Goal: Task Accomplishment & Management: Manage account settings

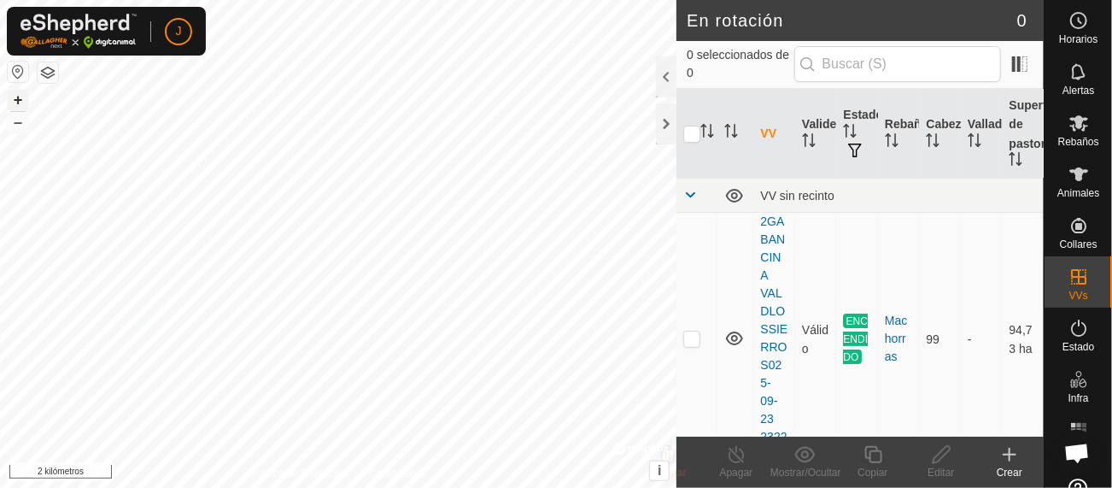
click at [19, 92] on font "+" at bounding box center [18, 100] width 9 height 18
click at [675, 126] on div at bounding box center [666, 123] width 20 height 41
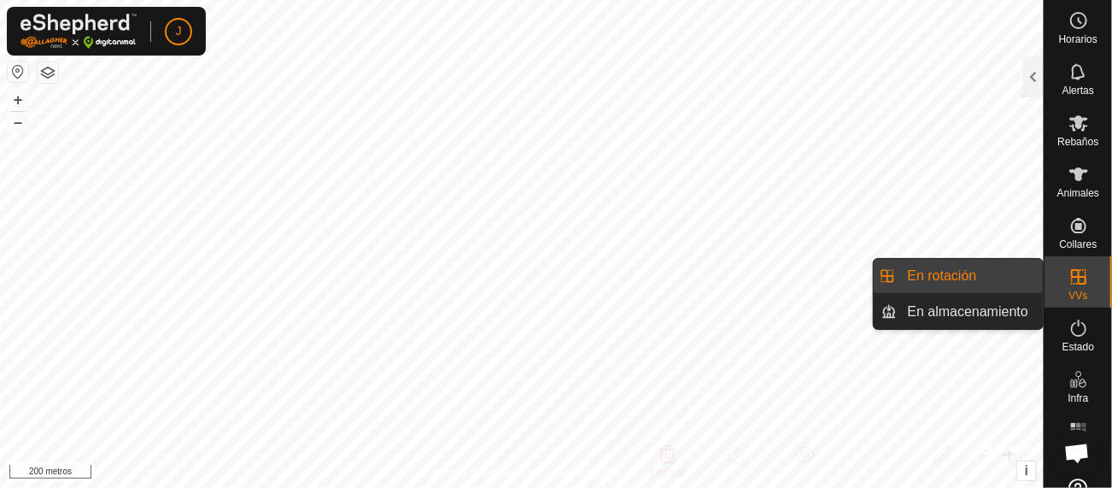
click at [766, 278] on link "En rotación" at bounding box center [970, 276] width 146 height 34
click at [766, 272] on link "En rotación" at bounding box center [970, 276] width 146 height 34
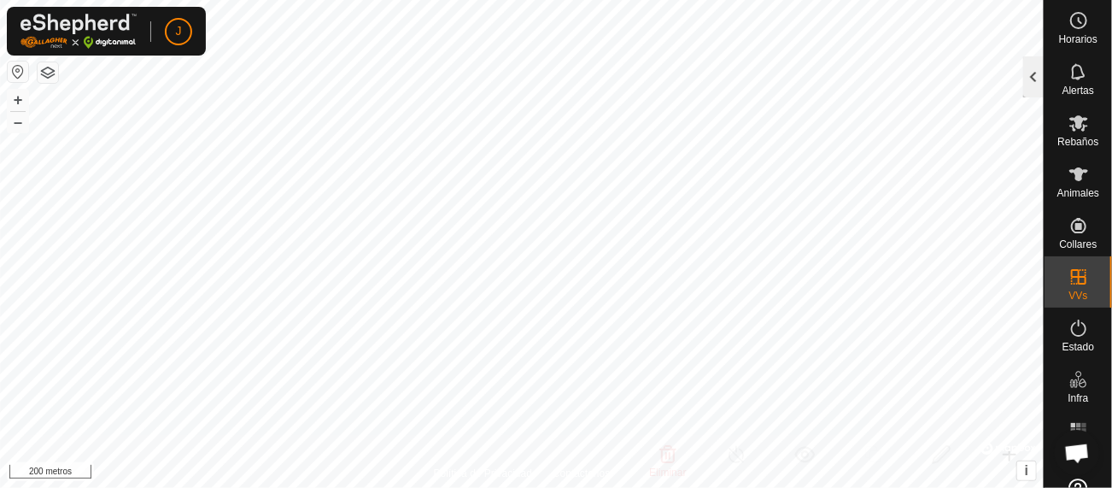
click at [766, 83] on div at bounding box center [1033, 76] width 20 height 41
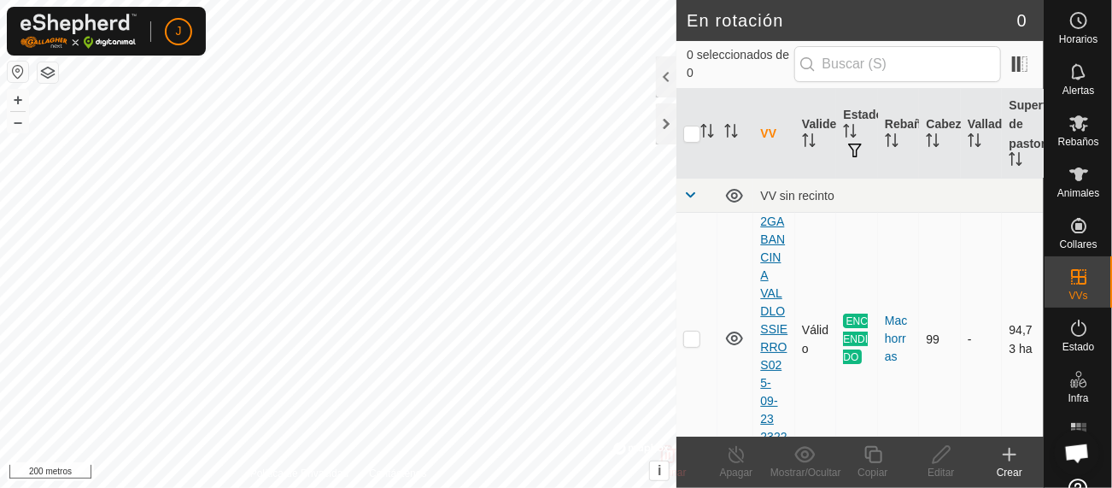
click at [766, 250] on font "2GABANCINA VALDLOSSIERROS025-09-23 232215" at bounding box center [773, 337] width 27 height 247
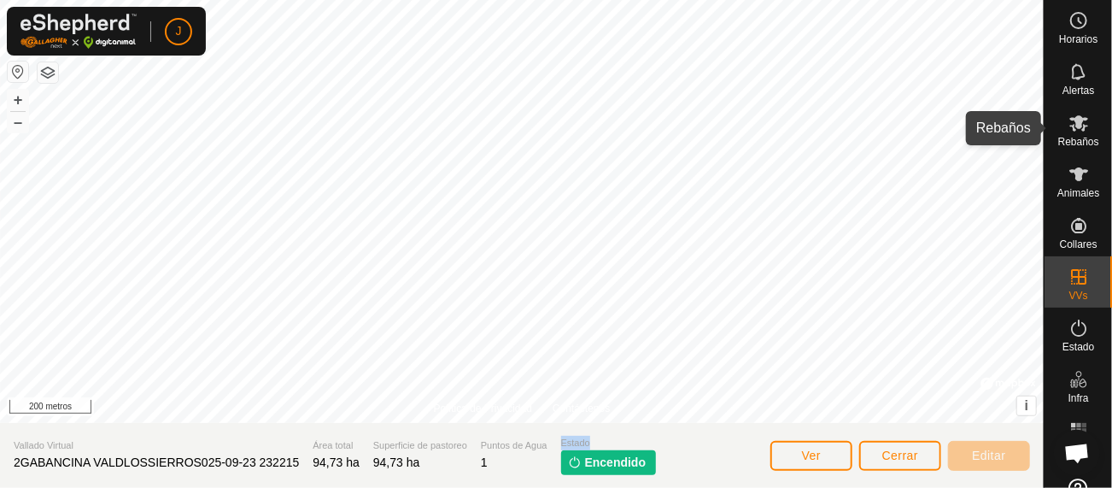
drag, startPoint x: 1070, startPoint y: 124, endPoint x: 554, endPoint y: 466, distance: 619.1
click at [554, 301] on section "Vallado Virtual 2GABANCINA VALDLOSSIERROS025-09-23 232215 Área total 94,73 ha S…" at bounding box center [521, 455] width 1043 height 65
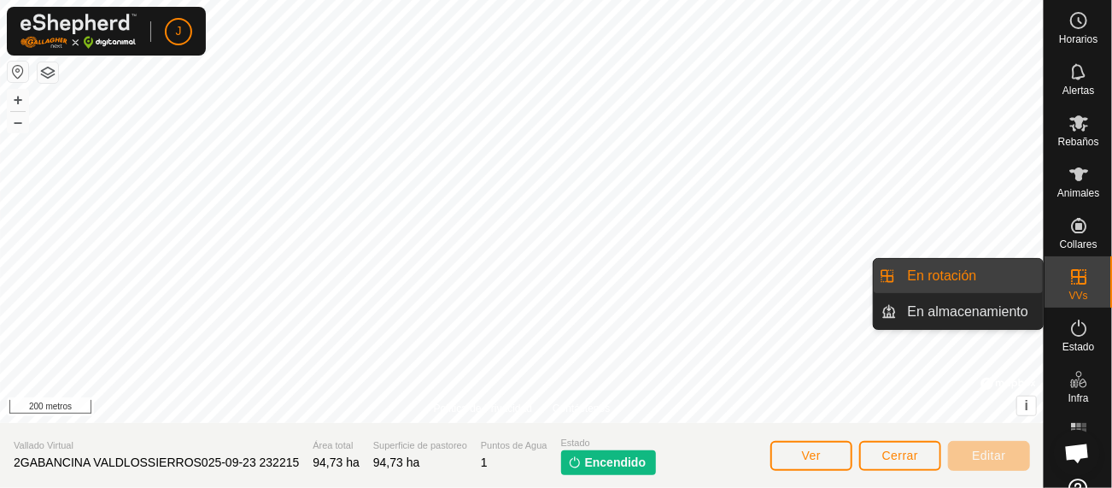
click at [766, 283] on es-virtualpaddocks-svg-icon at bounding box center [1078, 276] width 31 height 27
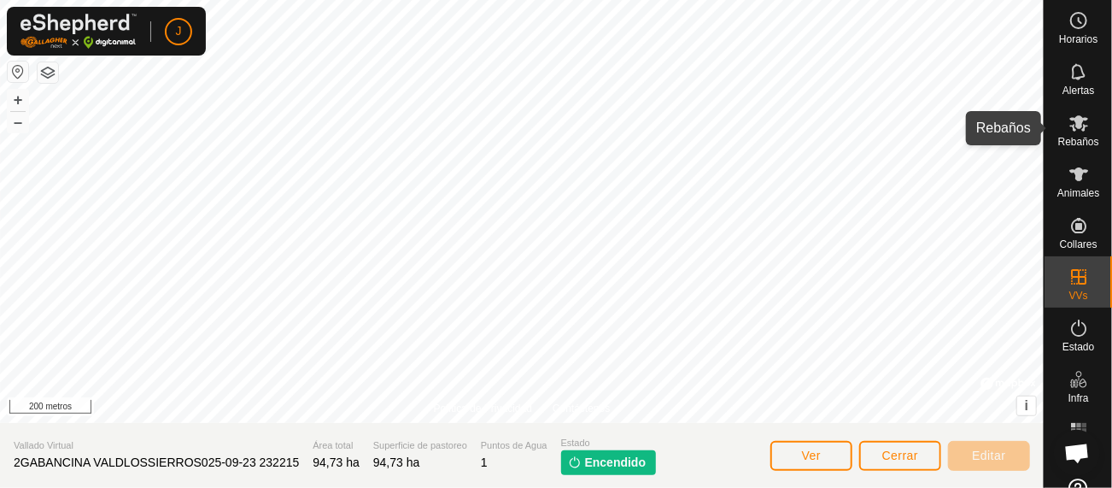
click at [766, 122] on icon at bounding box center [1078, 123] width 19 height 16
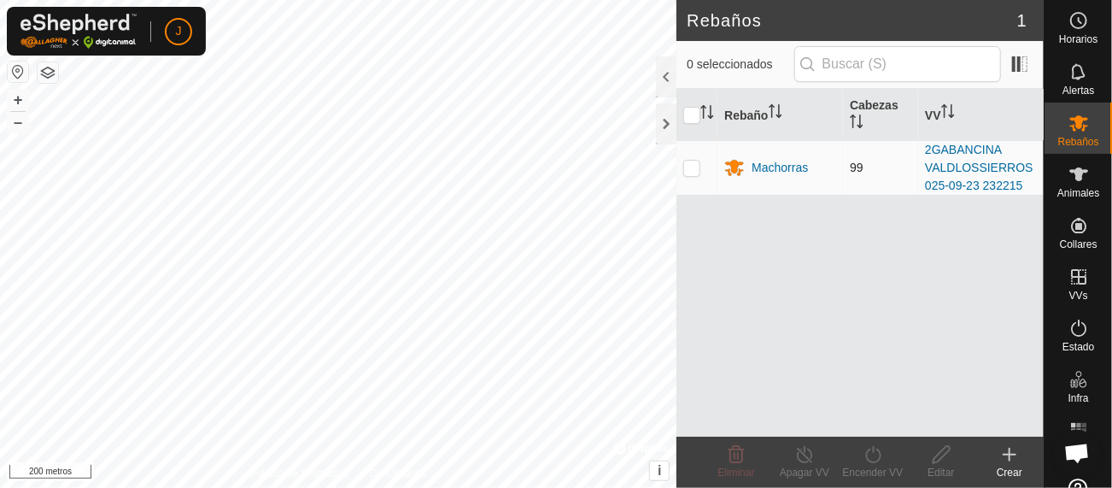
click at [690, 167] on p-checkbox at bounding box center [691, 168] width 17 height 14
checkbox input "true"
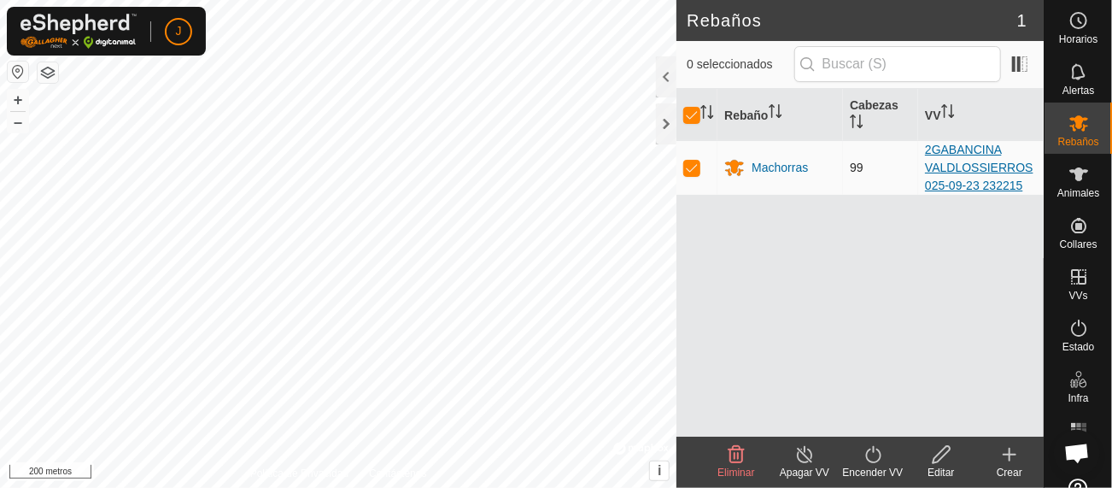
click at [766, 172] on font "2GABANCINA VALDLOSSIERROS025-09-23 232215" at bounding box center [979, 168] width 108 height 50
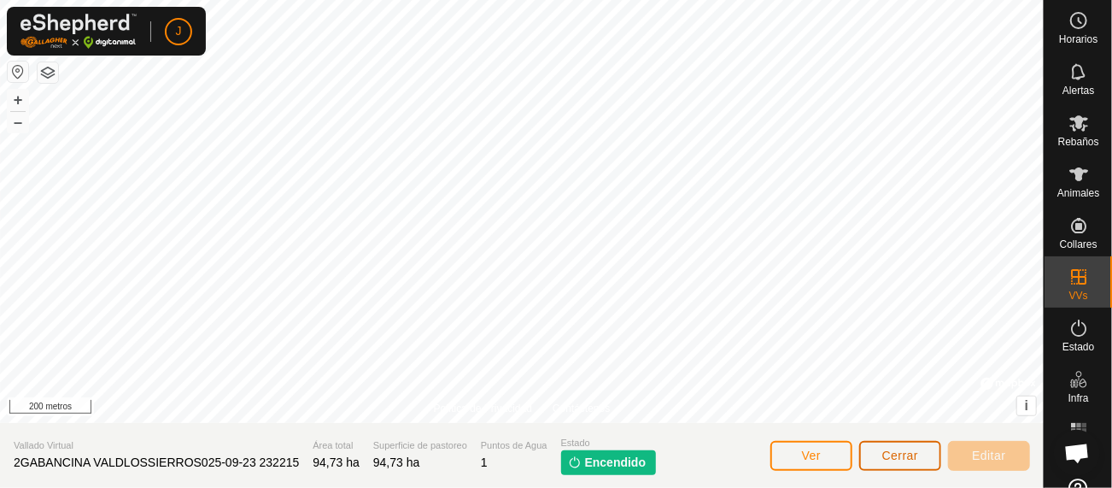
click at [766, 301] on font "Cerrar" at bounding box center [900, 455] width 37 height 14
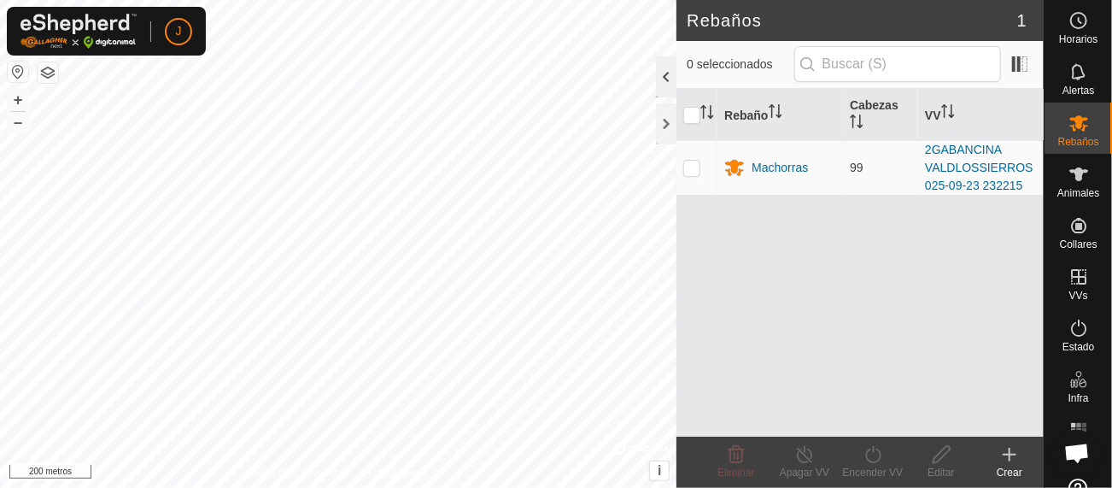
click at [667, 70] on div at bounding box center [666, 76] width 20 height 41
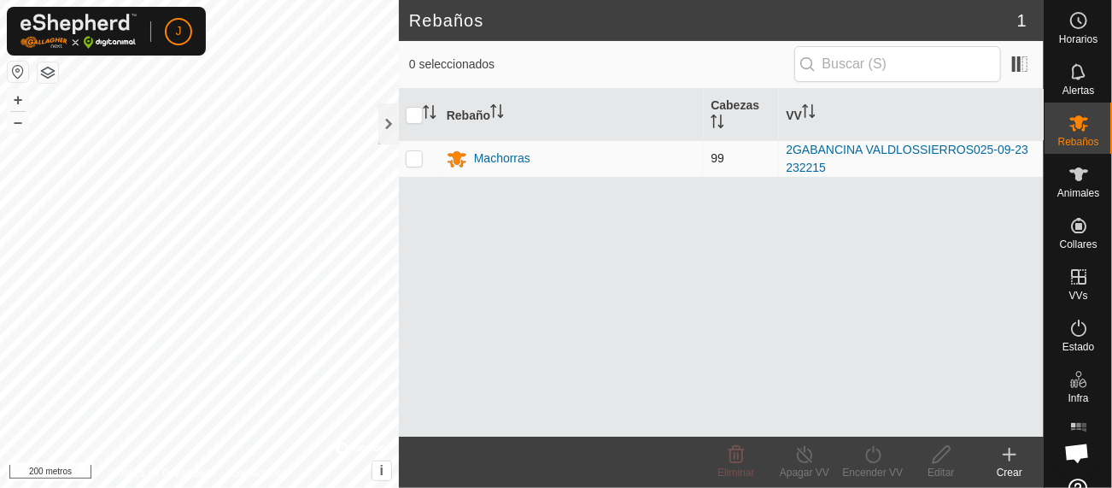
click at [412, 156] on p-checkbox at bounding box center [414, 158] width 17 height 14
checkbox input "true"
click at [766, 301] on icon at bounding box center [804, 454] width 21 height 20
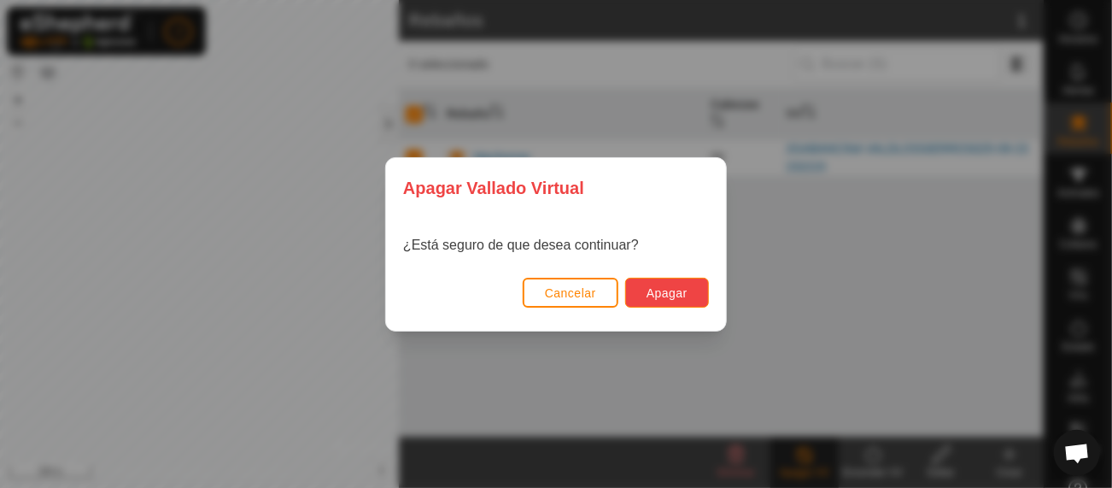
click at [667, 290] on span "Apagar" at bounding box center [666, 293] width 41 height 14
